Goal: Answer question/provide support

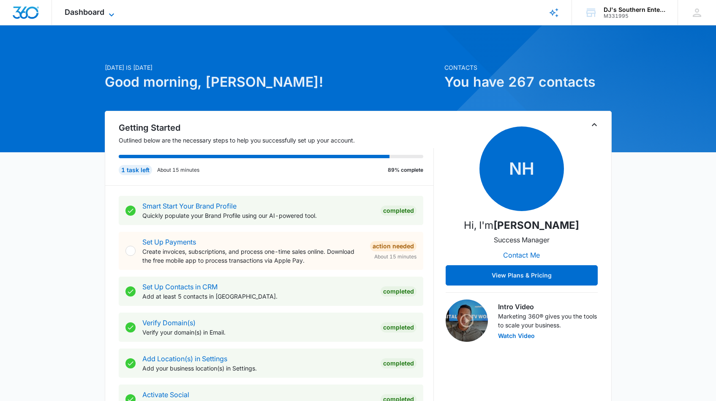
click at [111, 14] on icon at bounding box center [112, 15] width 10 height 10
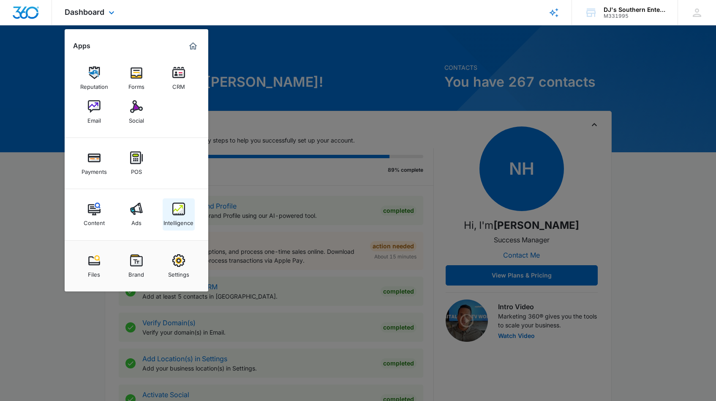
click at [177, 211] on img at bounding box center [178, 208] width 13 height 13
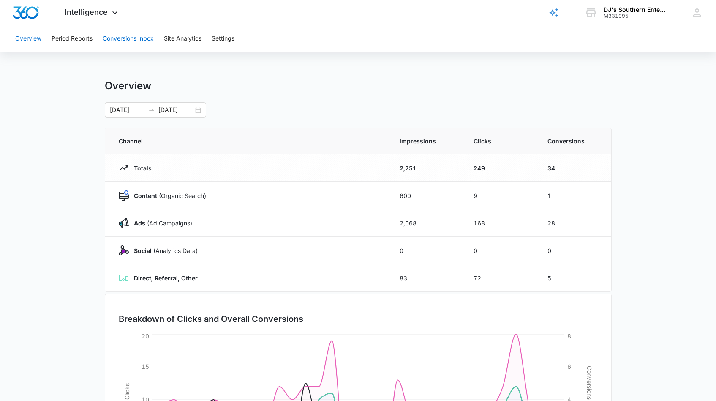
click at [129, 39] on button "Conversions Inbox" at bounding box center [128, 38] width 51 height 27
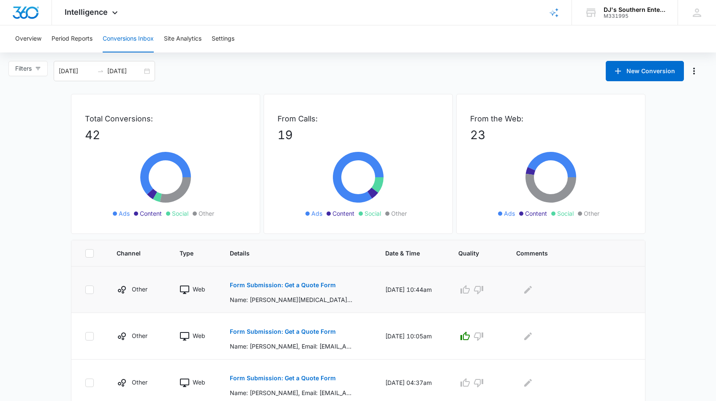
click at [309, 285] on p "Form Submission: Get a Quote Form" at bounding box center [283, 285] width 106 height 6
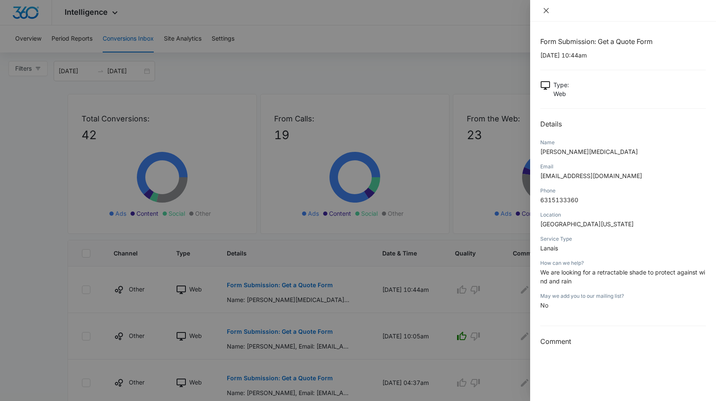
click at [546, 13] on icon "close" at bounding box center [546, 10] width 7 height 7
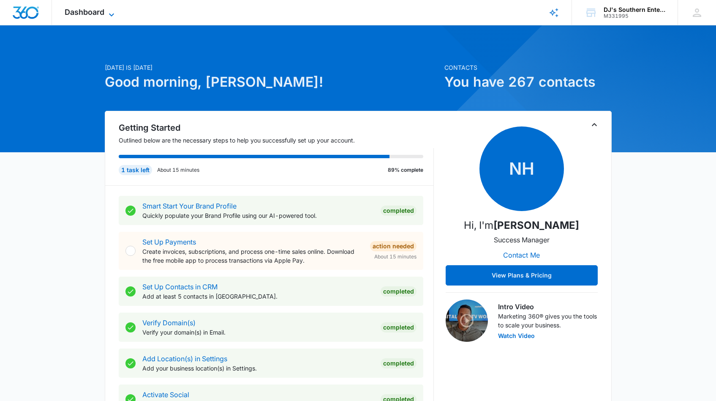
click at [113, 14] on icon at bounding box center [112, 15] width 10 height 10
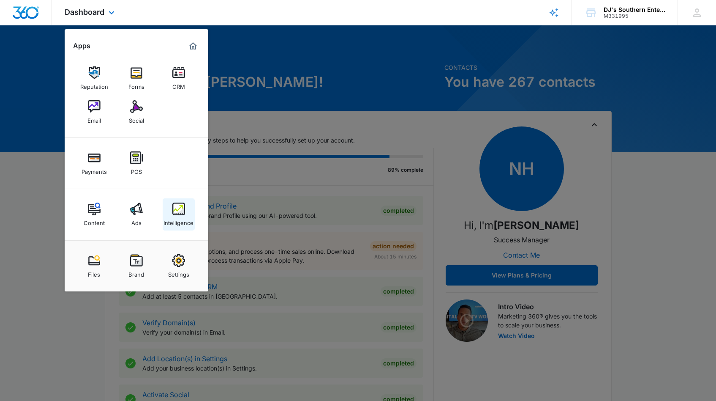
click at [180, 217] on div "Intelligence" at bounding box center [179, 220] width 30 height 11
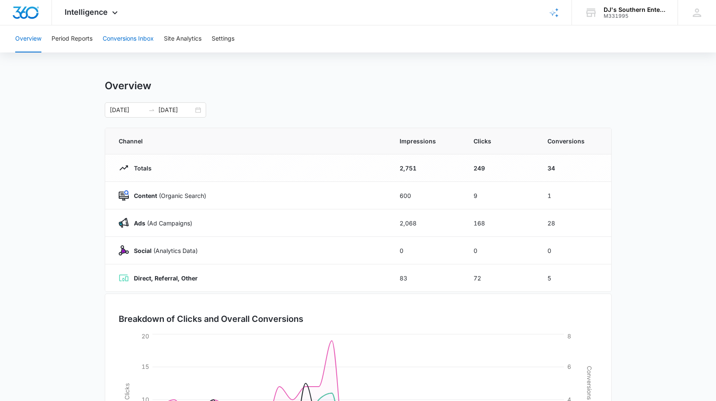
click at [133, 40] on button "Conversions Inbox" at bounding box center [128, 38] width 51 height 27
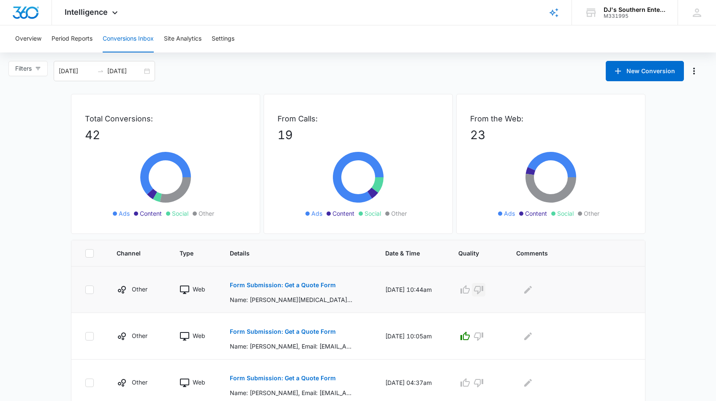
click at [483, 292] on icon "button" at bounding box center [479, 289] width 10 height 10
click at [533, 290] on icon "Edit Comments" at bounding box center [528, 289] width 10 height 10
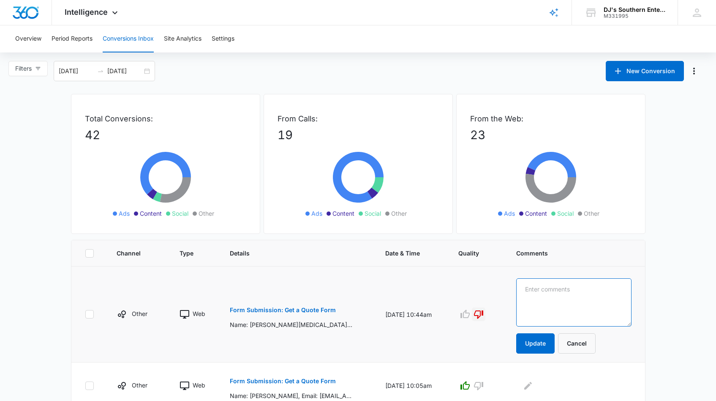
click at [533, 290] on textarea at bounding box center [574, 302] width 115 height 48
type textarea "We don't do retractable shades"
click at [540, 343] on button "Update" at bounding box center [536, 343] width 38 height 20
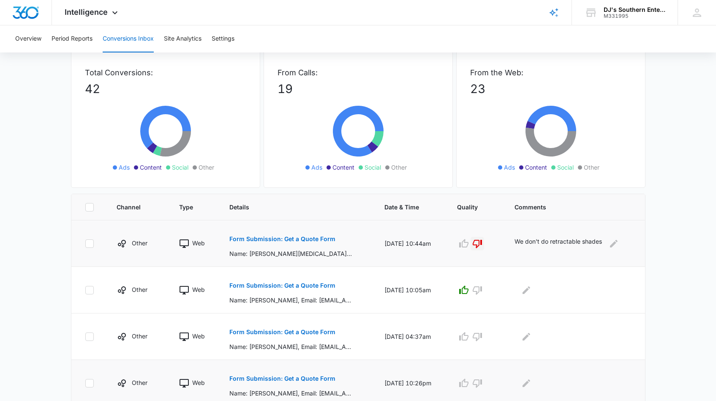
scroll to position [72, 0]
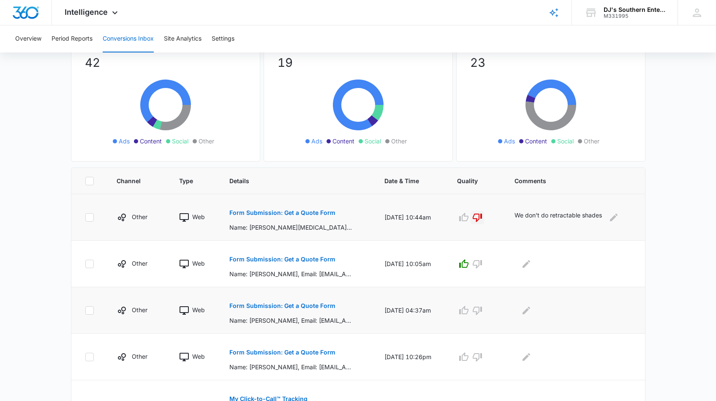
click at [300, 305] on p "Form Submission: Get a Quote Form" at bounding box center [283, 306] width 106 height 6
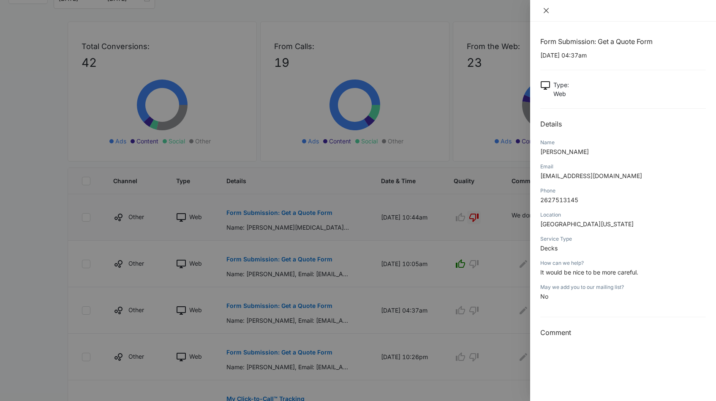
click at [546, 11] on icon "close" at bounding box center [546, 10] width 7 height 7
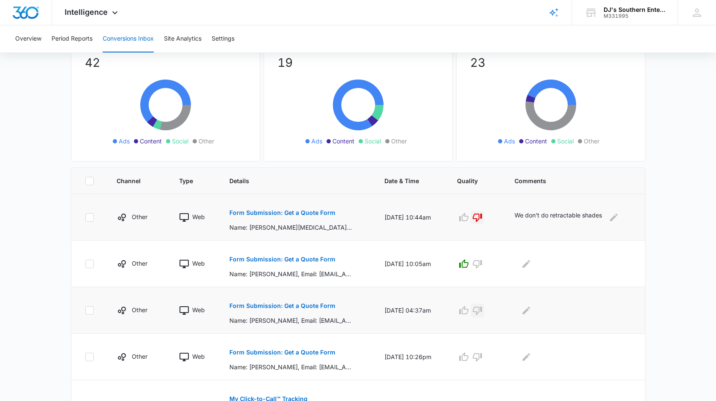
click at [482, 309] on icon "button" at bounding box center [478, 310] width 10 height 10
click at [303, 351] on p "Form Submission: Get a Quote Form" at bounding box center [283, 352] width 106 height 6
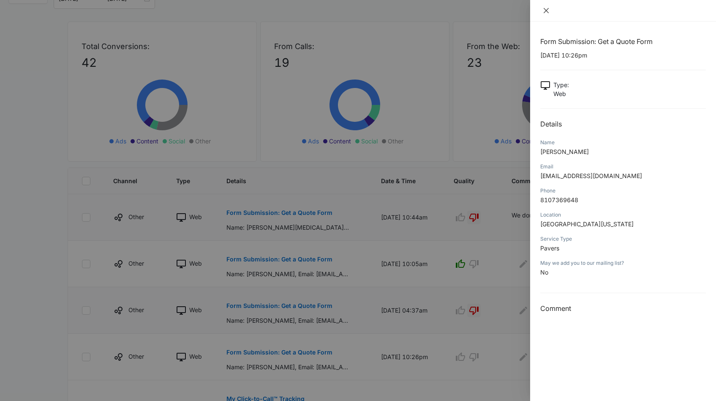
click at [548, 11] on icon "close" at bounding box center [546, 10] width 7 height 7
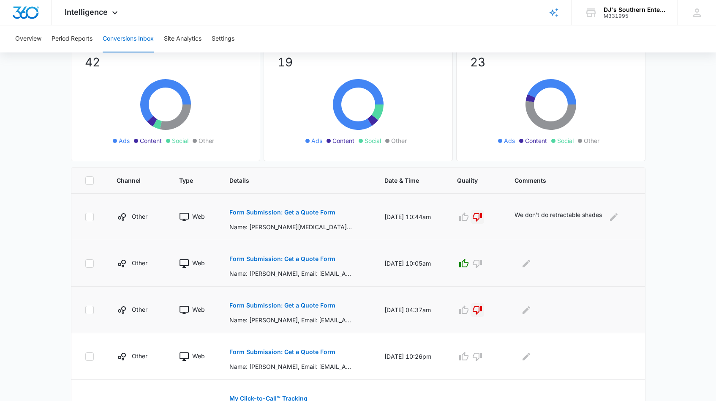
scroll to position [74, 0]
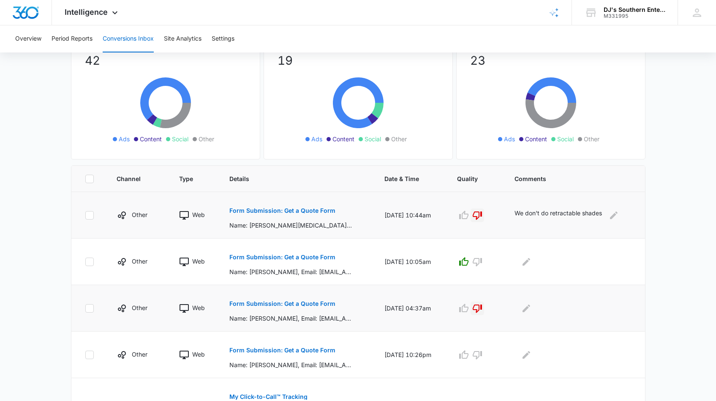
click at [282, 303] on p "Form Submission: Get a Quote Form" at bounding box center [283, 304] width 106 height 6
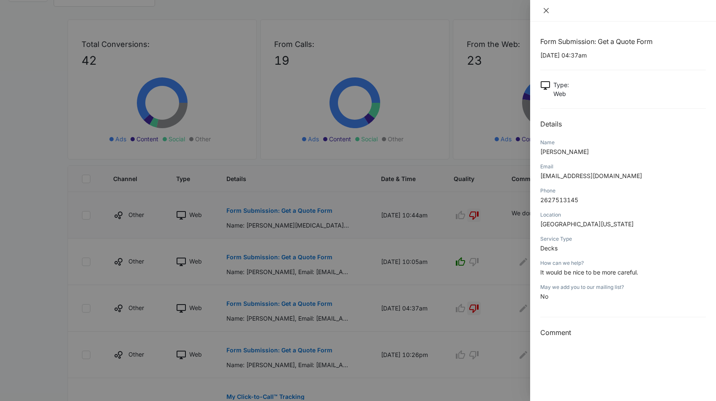
click at [546, 11] on icon "close" at bounding box center [546, 10] width 5 height 5
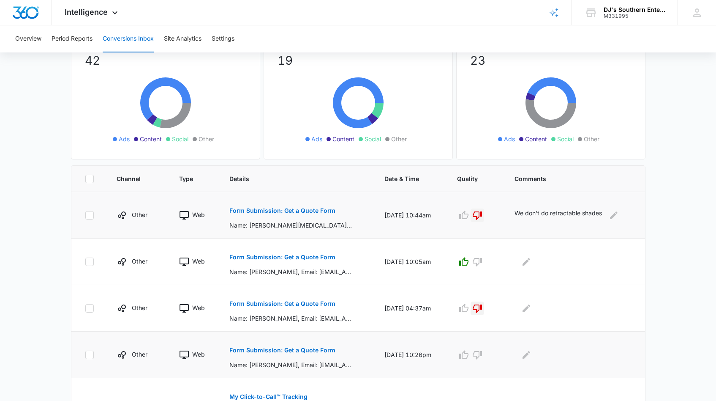
click at [302, 350] on p "Form Submission: Get a Quote Form" at bounding box center [283, 350] width 106 height 6
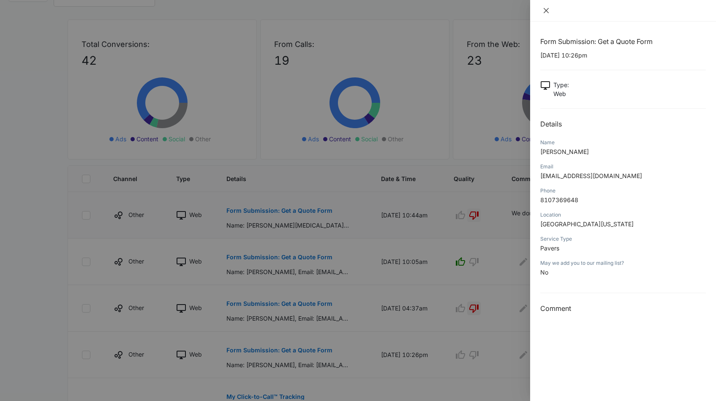
click at [549, 11] on icon "close" at bounding box center [546, 10] width 7 height 7
